Goal: Transaction & Acquisition: Purchase product/service

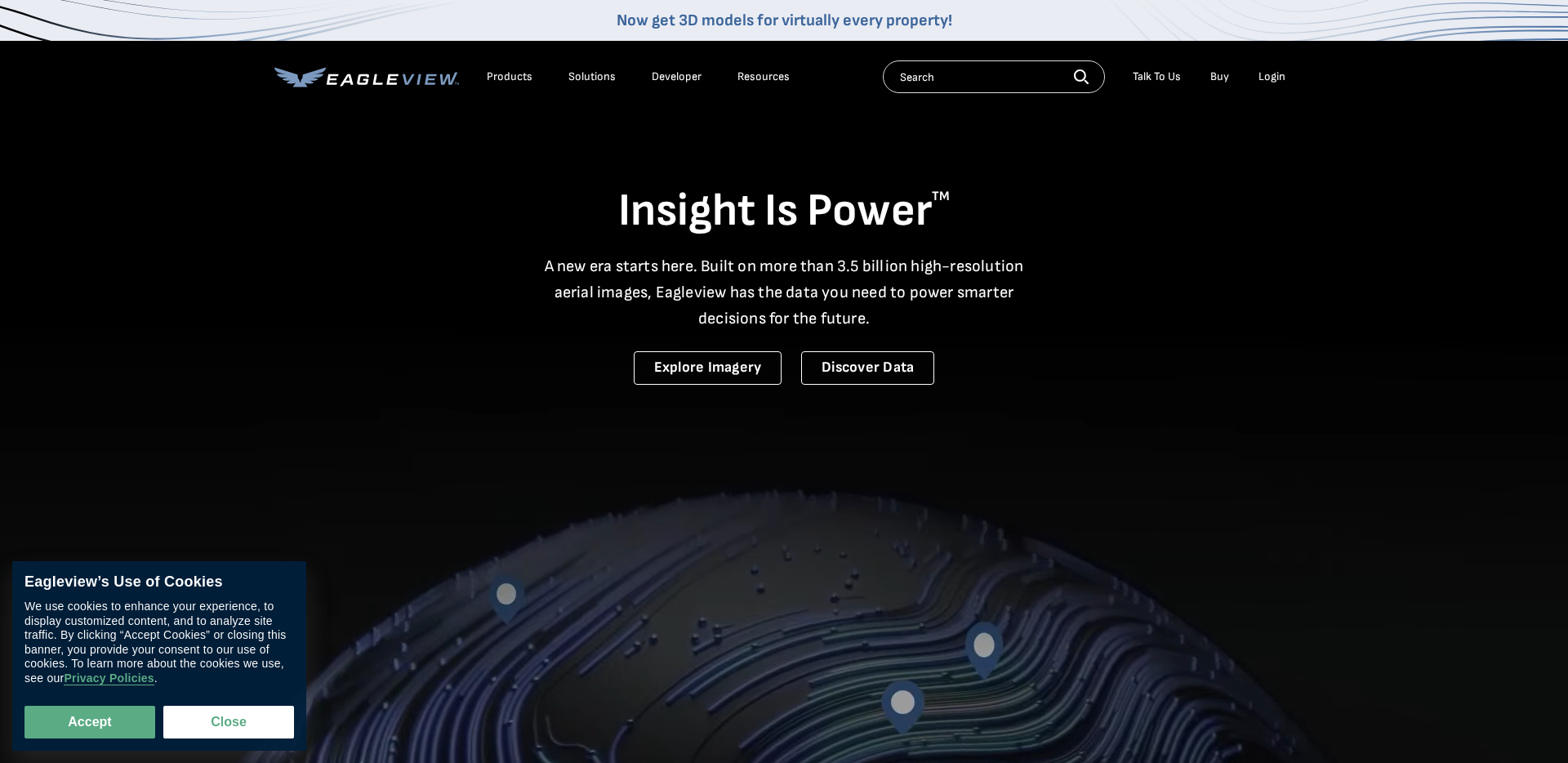
click at [1275, 78] on div "Login" at bounding box center [1272, 77] width 27 height 15
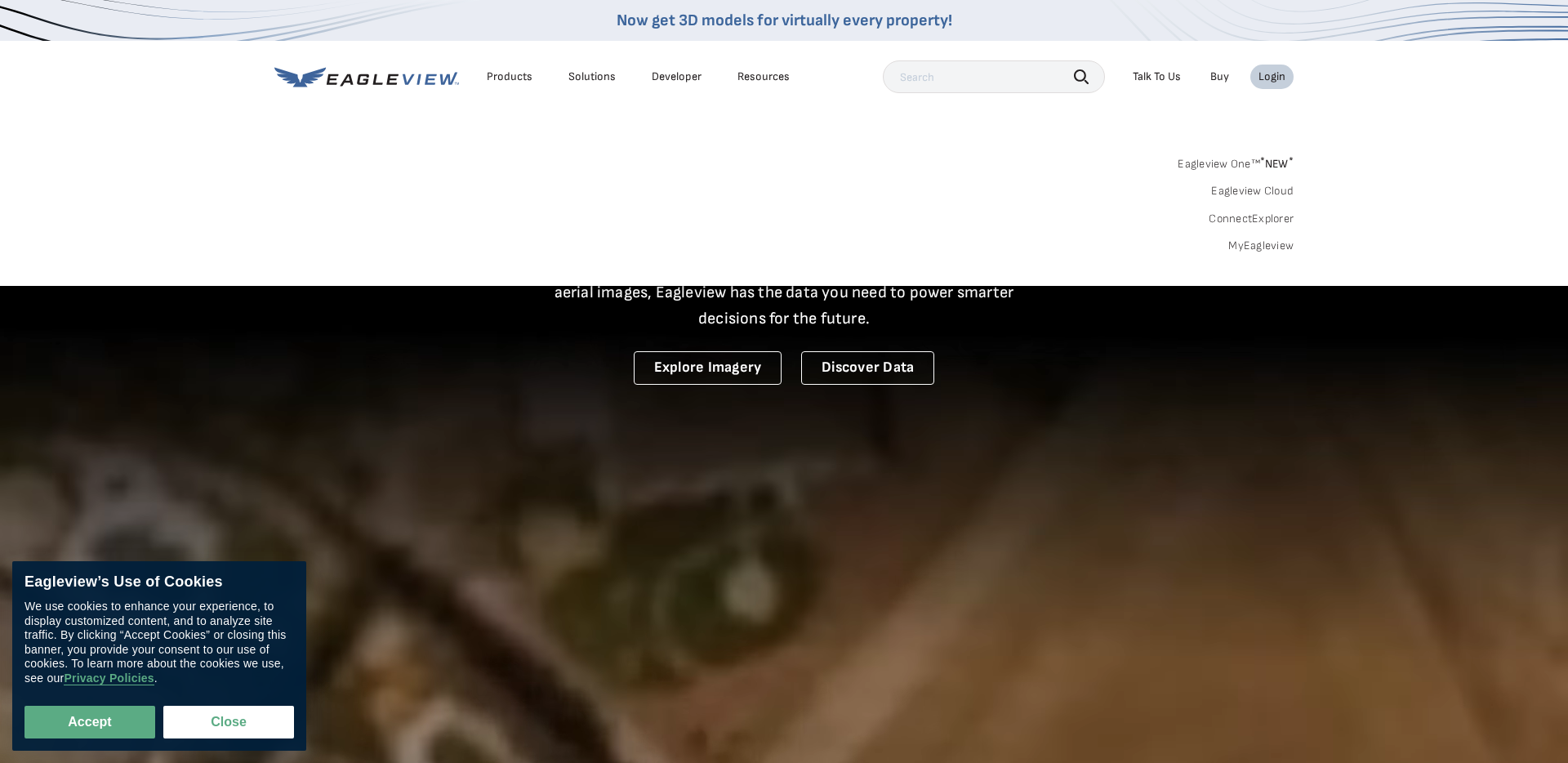
click at [1278, 245] on link "MyEagleview" at bounding box center [1261, 246] width 66 height 15
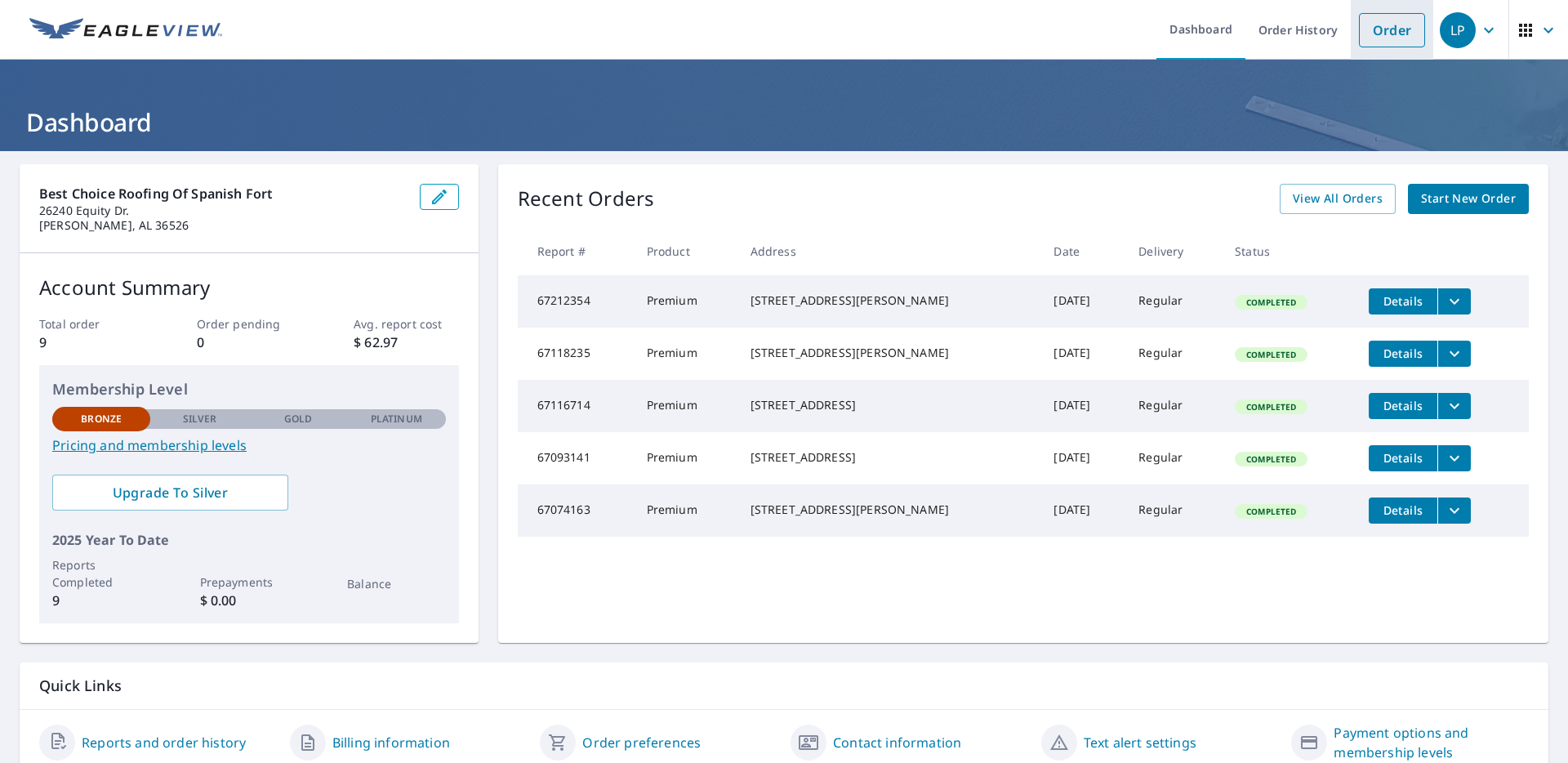
click at [1385, 30] on link "Order" at bounding box center [1392, 30] width 67 height 34
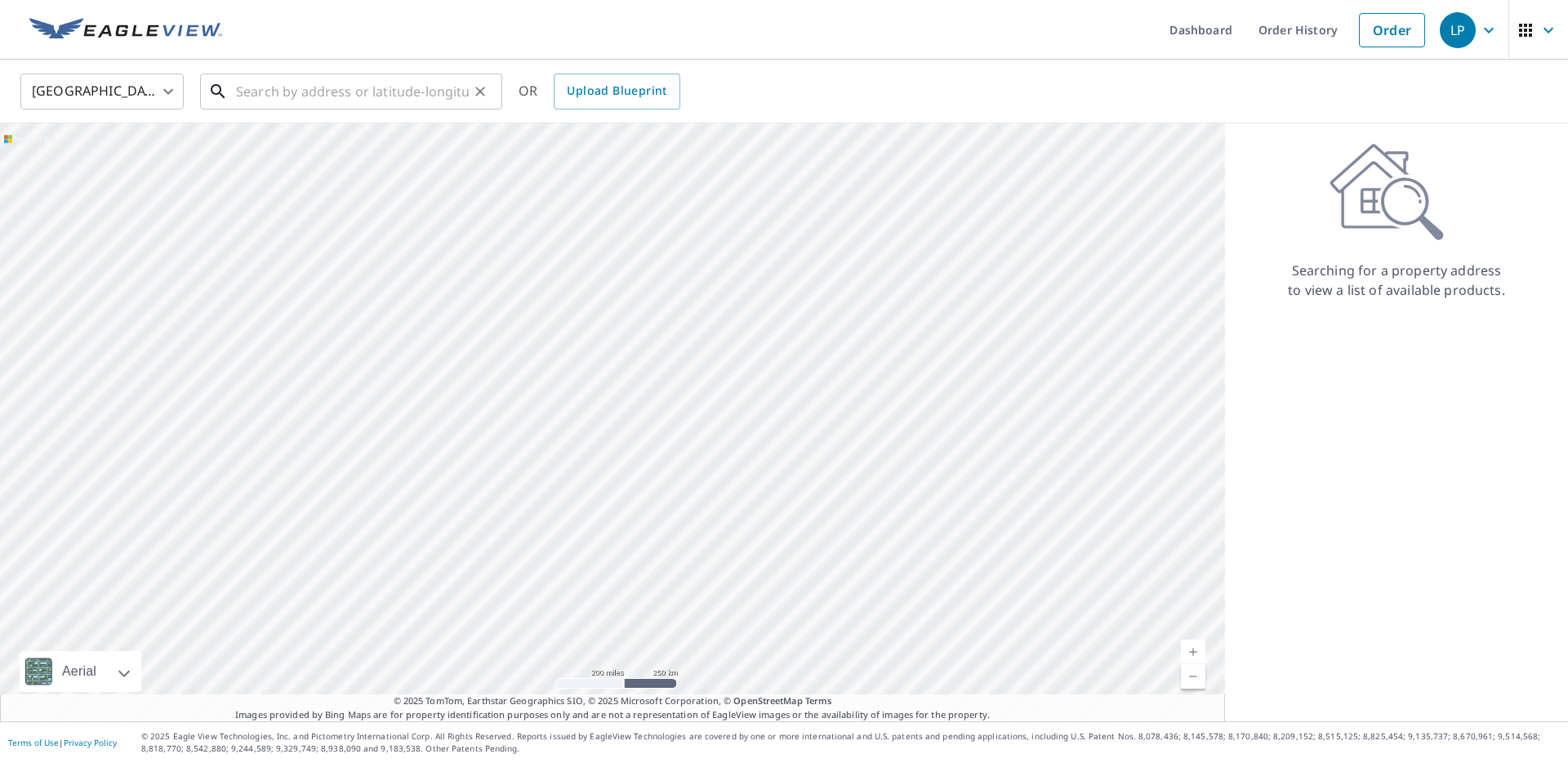
click at [342, 88] on input "text" at bounding box center [352, 91] width 233 height 45
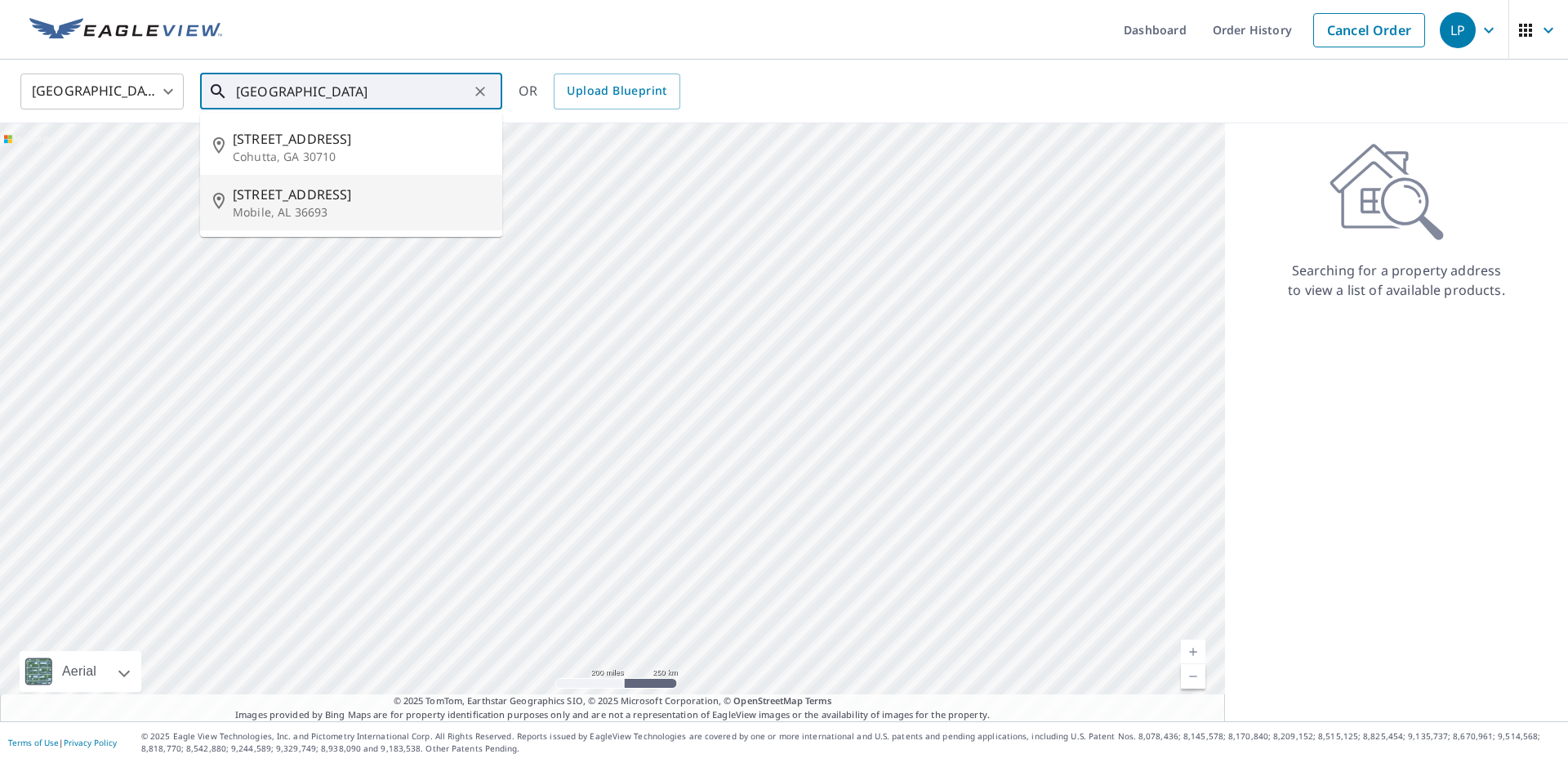
click at [370, 208] on p "Mobile, AL 36693" at bounding box center [361, 213] width 256 height 17
type input "[STREET_ADDRESS]"
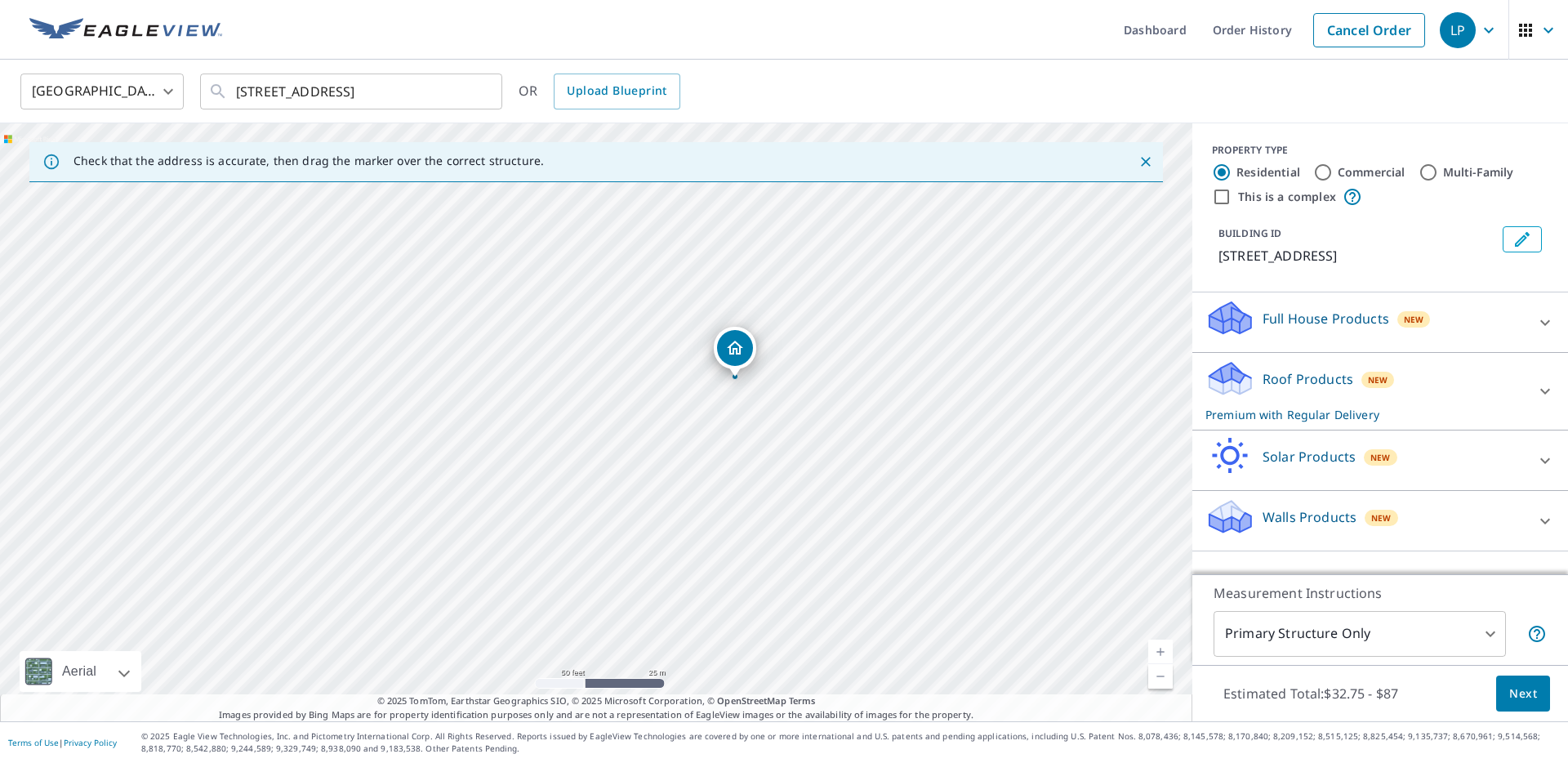
drag, startPoint x: 794, startPoint y: 426, endPoint x: 696, endPoint y: 369, distance: 113.4
click at [696, 369] on div "[STREET_ADDRESS]" at bounding box center [596, 422] width 1192 height 597
drag, startPoint x: 798, startPoint y: 405, endPoint x: 754, endPoint y: 392, distance: 45.9
click at [754, 392] on div "[STREET_ADDRESS]" at bounding box center [596, 422] width 1192 height 597
click at [1286, 375] on p "Roof Products" at bounding box center [1308, 378] width 91 height 19
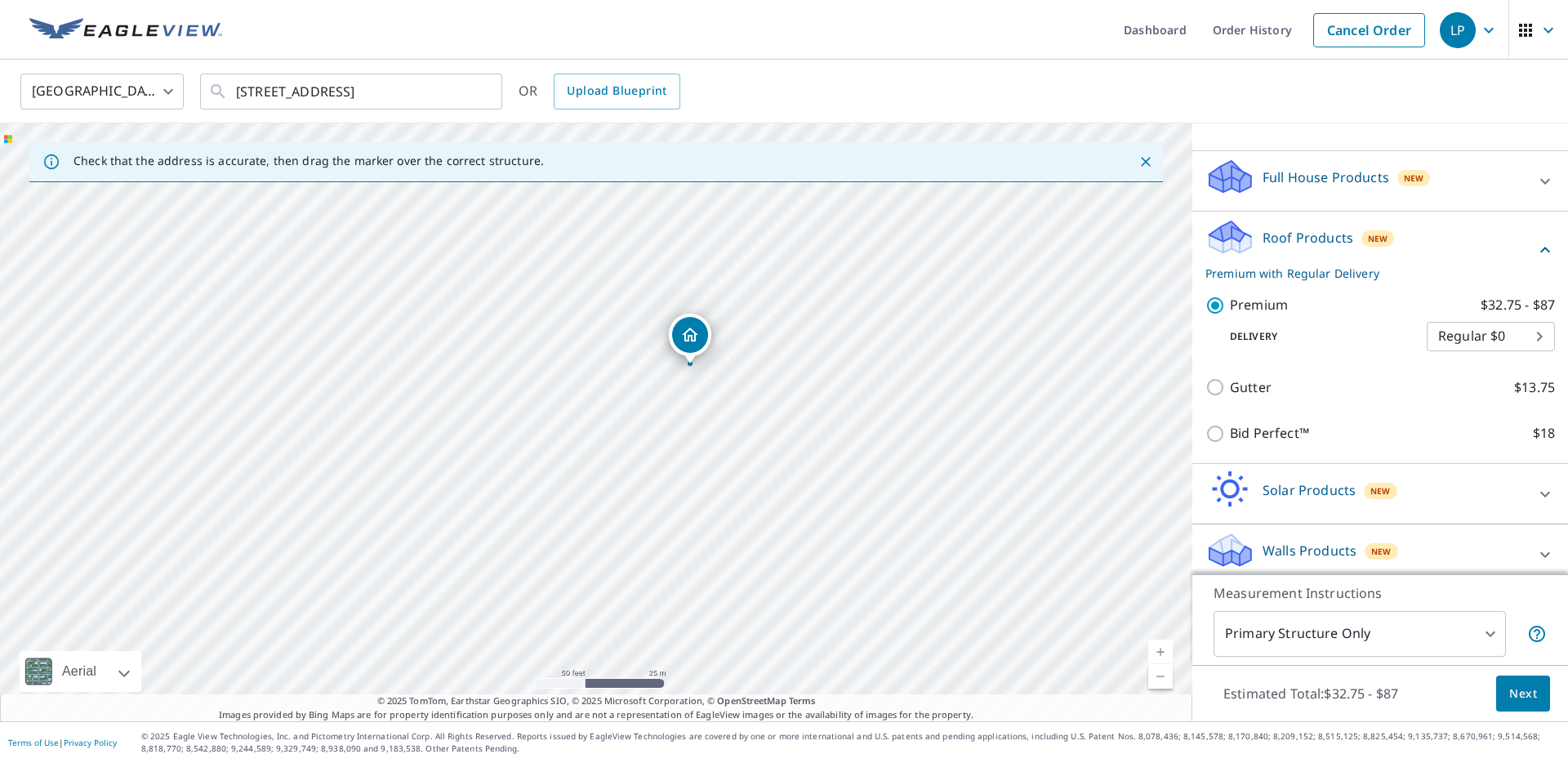
scroll to position [152, 0]
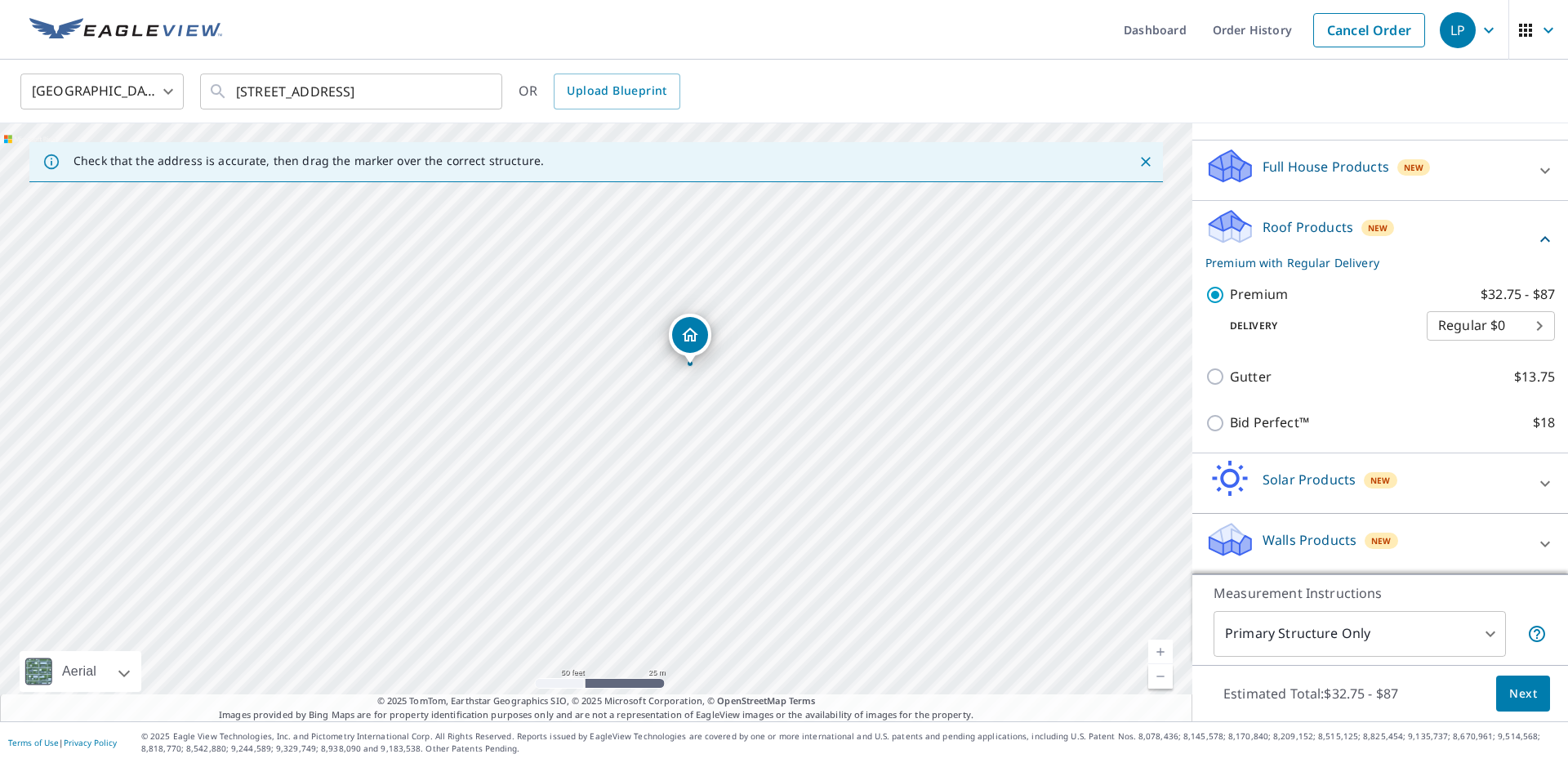
click at [1524, 695] on span "Next" at bounding box center [1524, 694] width 28 height 20
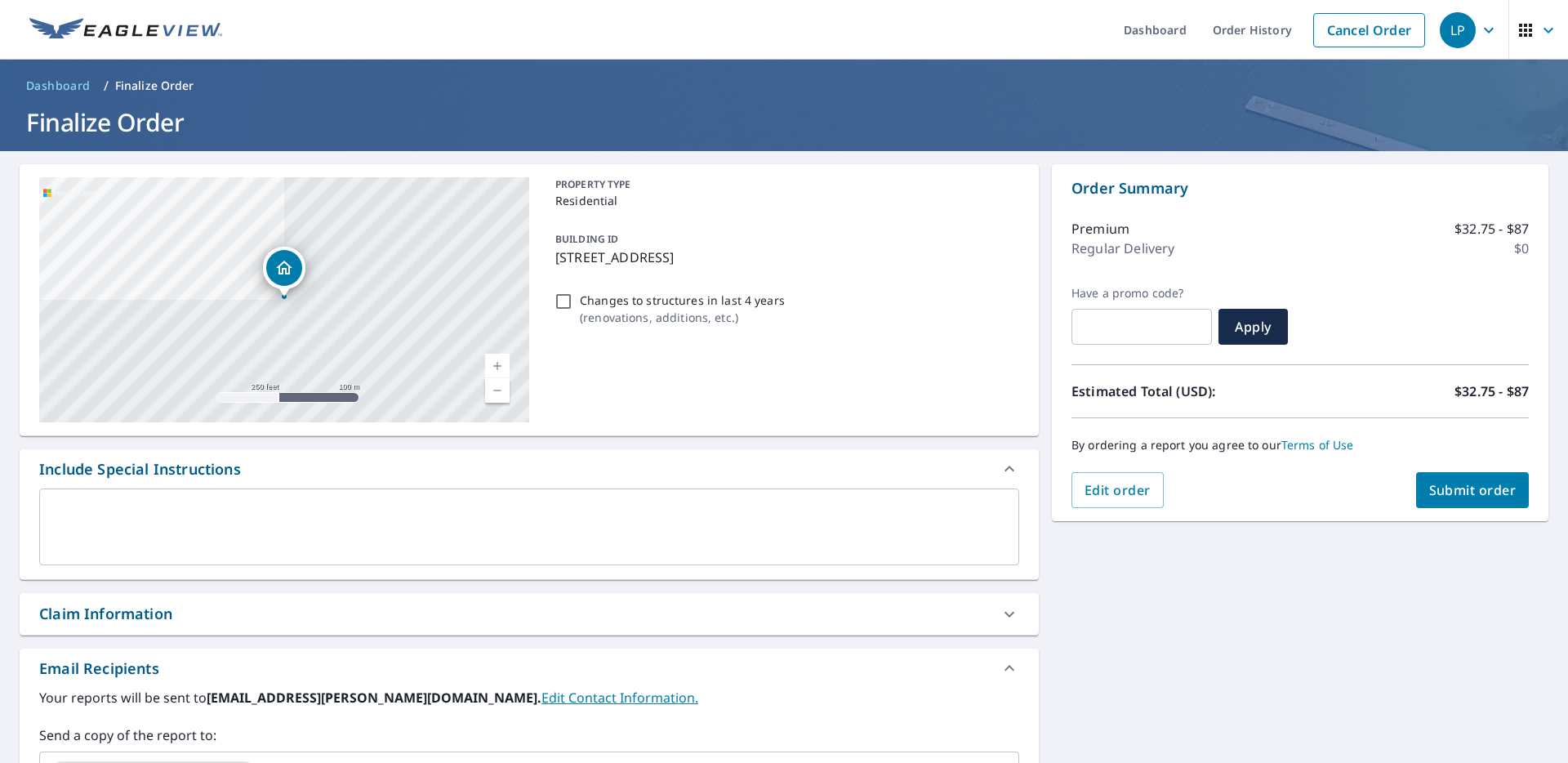
click at [1128, 323] on input "text" at bounding box center [1142, 326] width 141 height 45
paste input "EP09-K7QJC-2MQ8R"
checkbox input "true"
type input "EP09-K7QJC-2MQ8R"
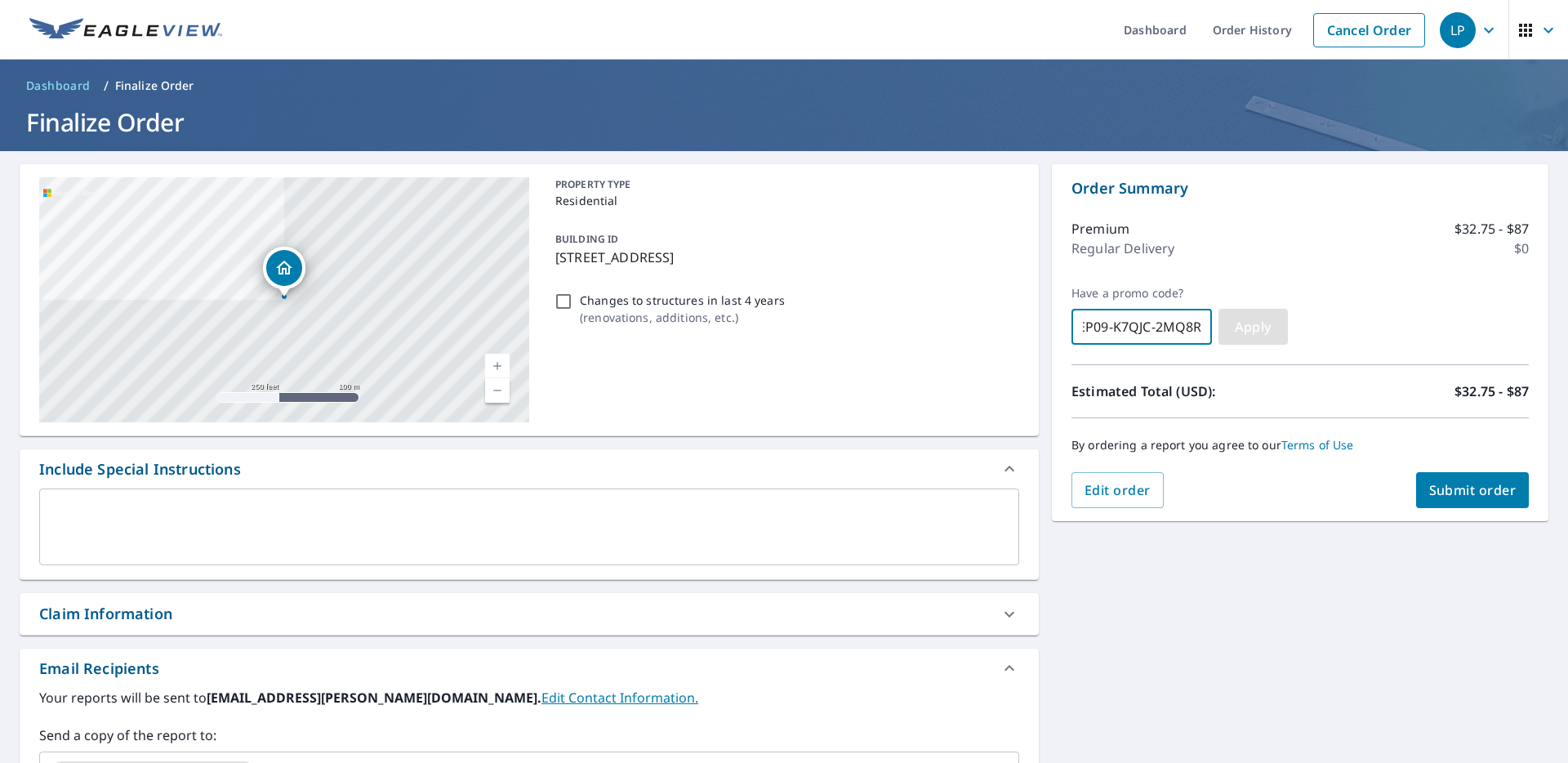
click at [1259, 324] on span "Apply" at bounding box center [1253, 326] width 43 height 18
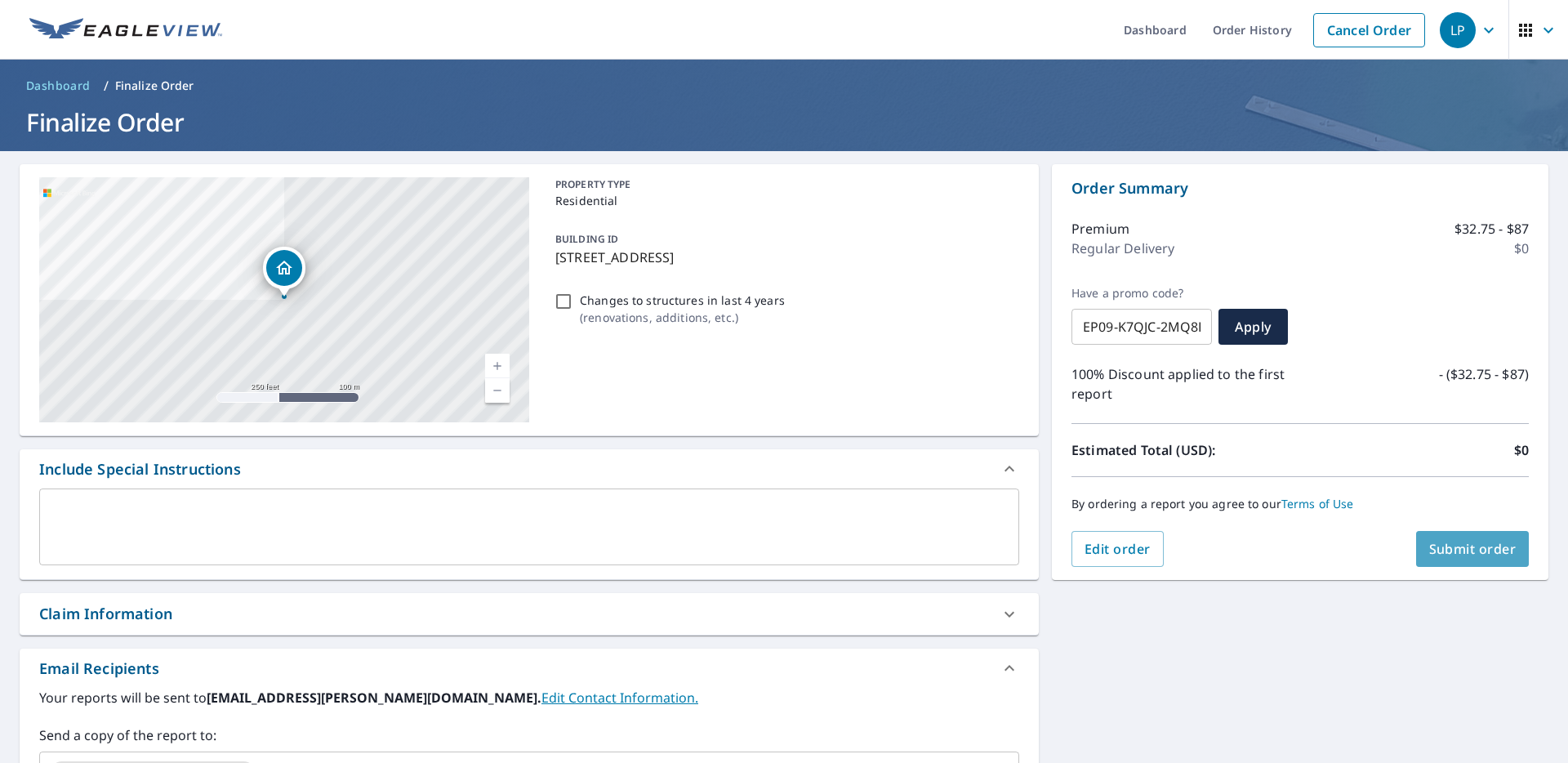
click at [1479, 556] on span "Submit order" at bounding box center [1473, 548] width 87 height 18
checkbox input "true"
